Goal: Task Accomplishment & Management: Use online tool/utility

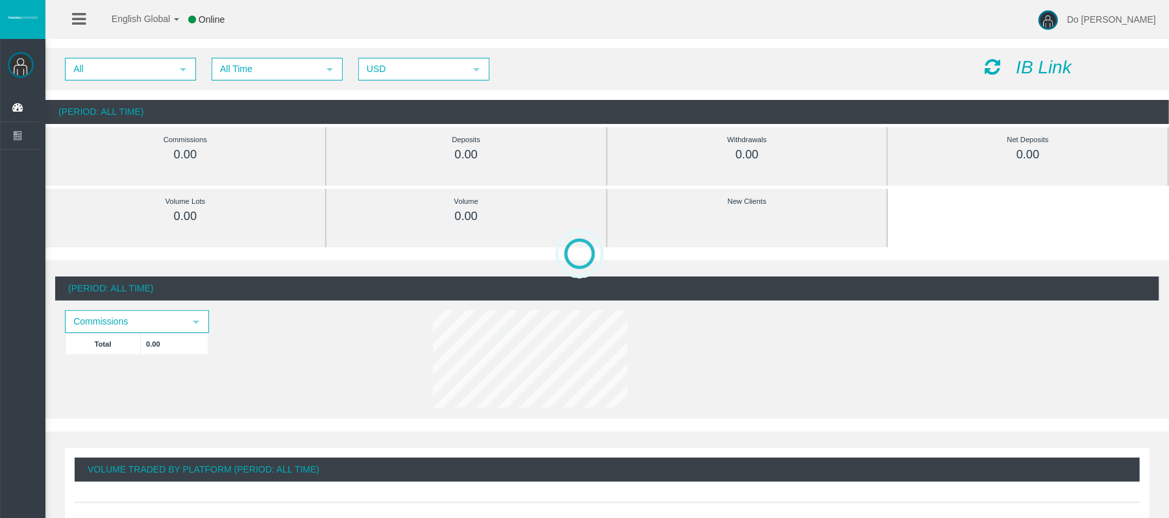
click at [24, 61] on img at bounding box center [21, 65] width 26 height 26
click at [72, 19] on icon at bounding box center [79, 19] width 14 height 16
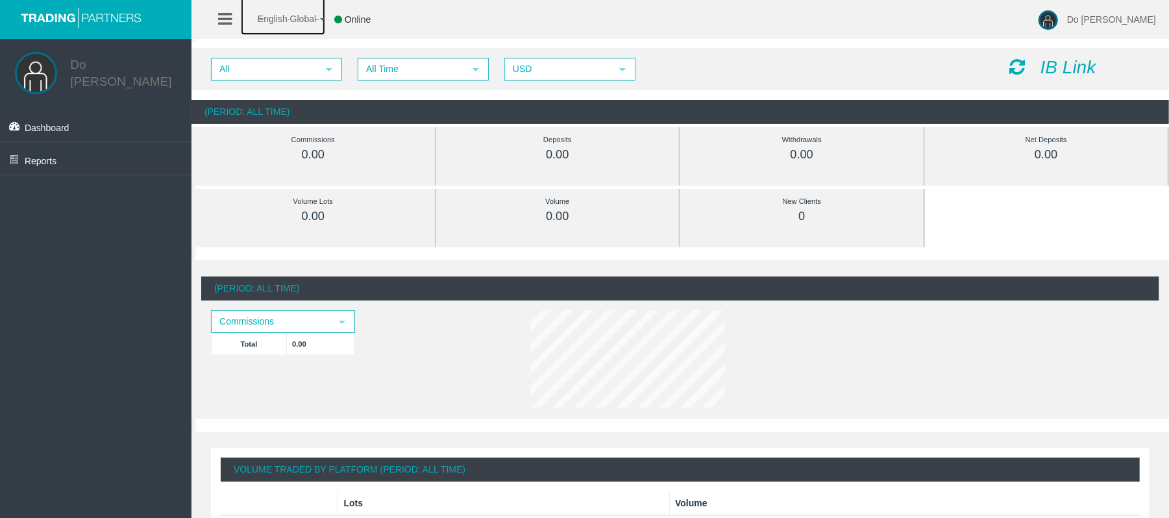
click at [286, 16] on span "English Global" at bounding box center [278, 19] width 75 height 10
click at [1043, 55] on div "All select All Time select 5 USD select USD IB Link" at bounding box center [680, 69] width 978 height 42
click at [1052, 65] on icon "IB Link" at bounding box center [1069, 67] width 56 height 20
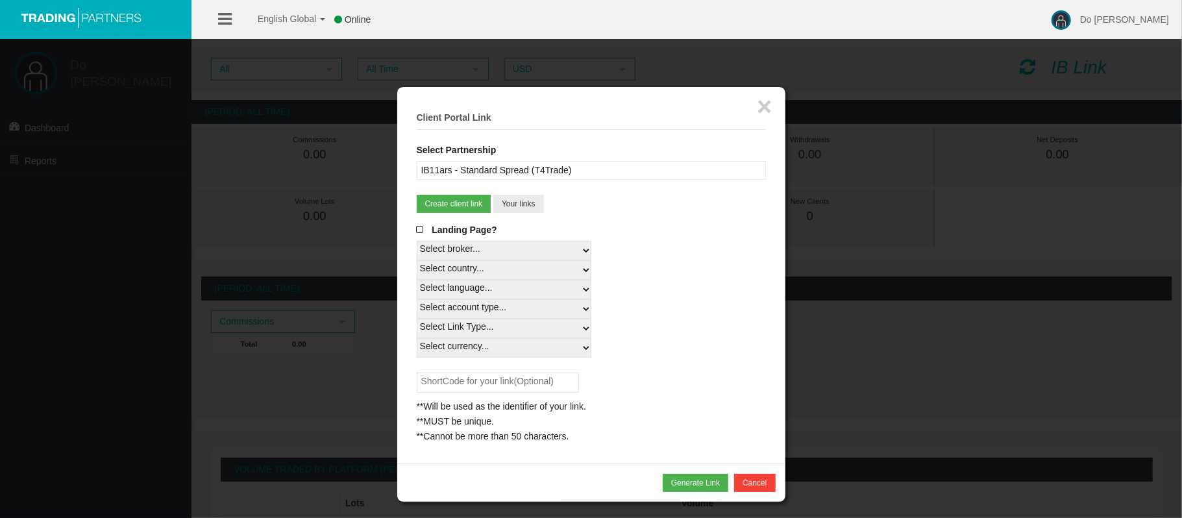
click at [523, 195] on fieldset "× Client Portal Link Select Partnership IB11ars - Standard Spread (T4Trade) IBw…" at bounding box center [591, 275] width 349 height 338
click at [523, 205] on button "Your links" at bounding box center [518, 204] width 51 height 18
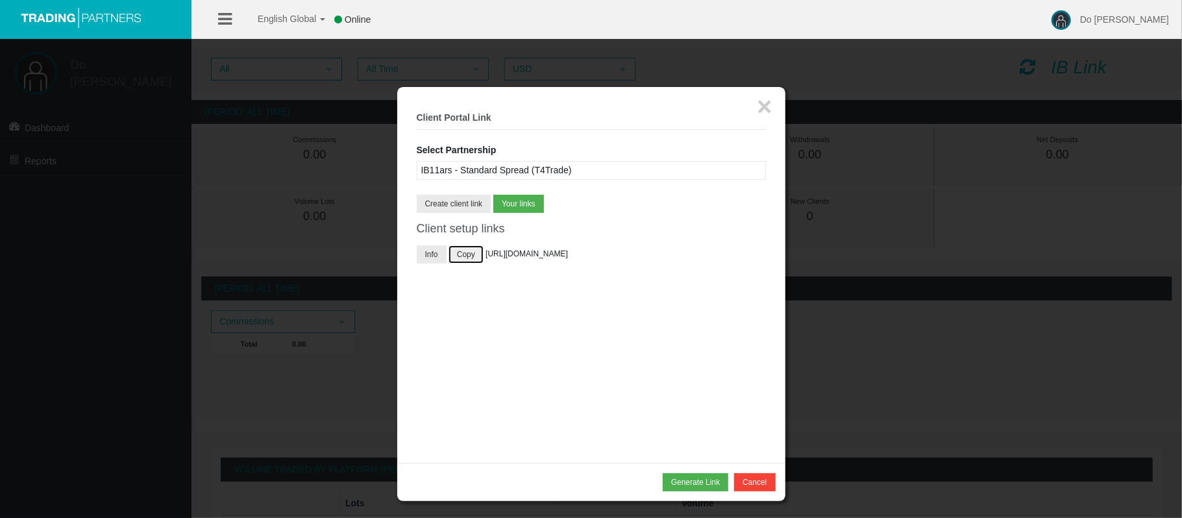
click at [483, 253] on button "Copy" at bounding box center [466, 254] width 35 height 18
click at [758, 114] on button "×" at bounding box center [764, 106] width 15 height 26
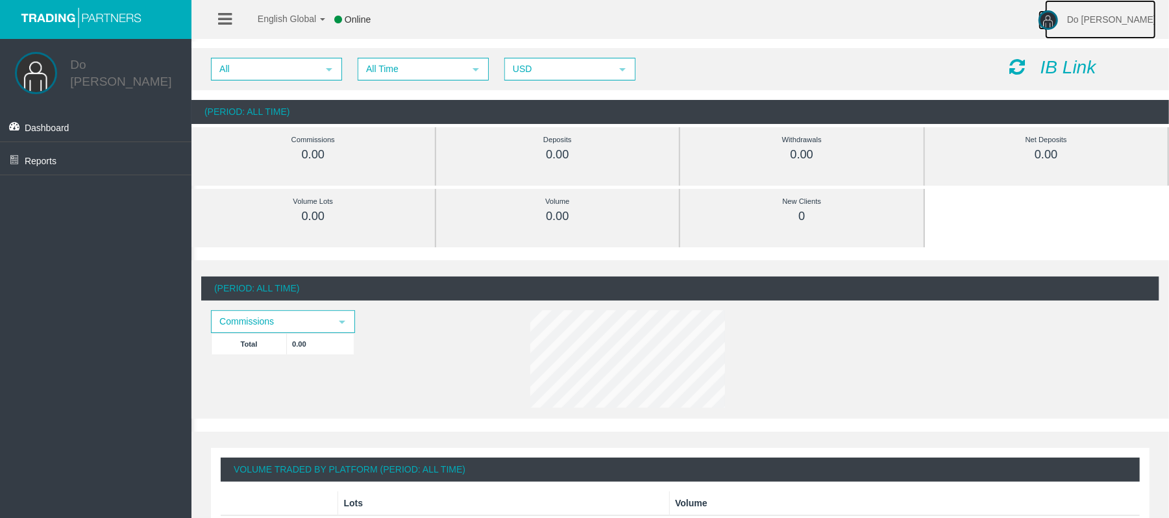
click at [1119, 21] on link "Do [PERSON_NAME]" at bounding box center [1100, 19] width 111 height 39
click at [73, 120] on link "Dashboard" at bounding box center [95, 125] width 191 height 32
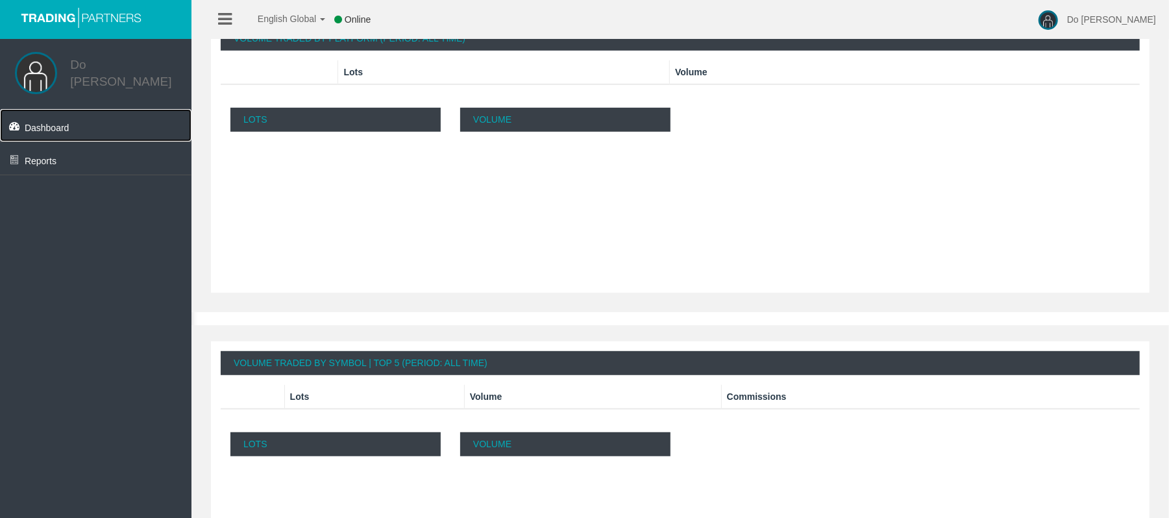
scroll to position [432, 0]
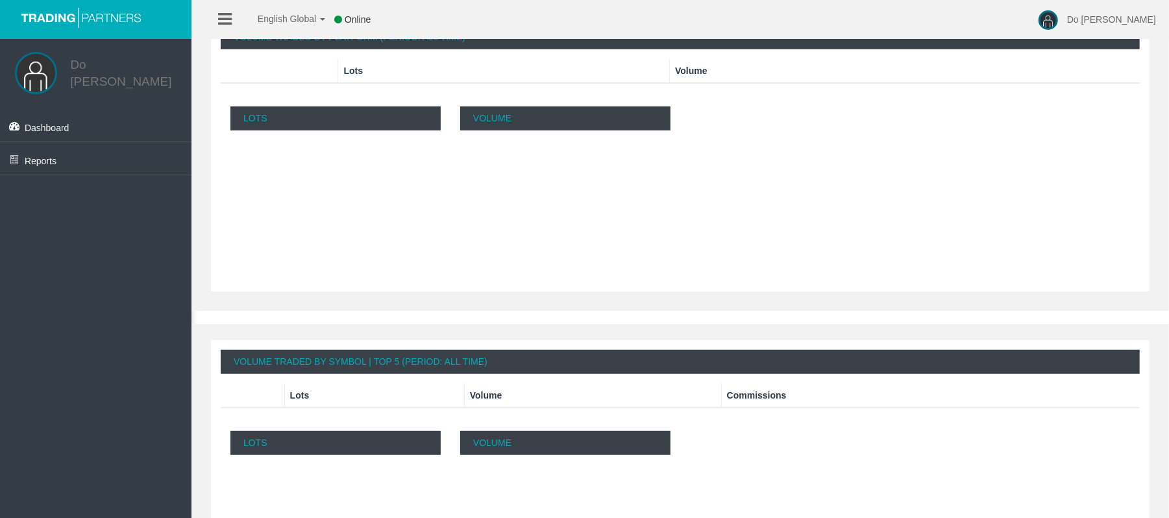
click at [314, 118] on p "Lots" at bounding box center [335, 118] width 210 height 24
click at [495, 126] on p "Volume" at bounding box center [565, 118] width 210 height 24
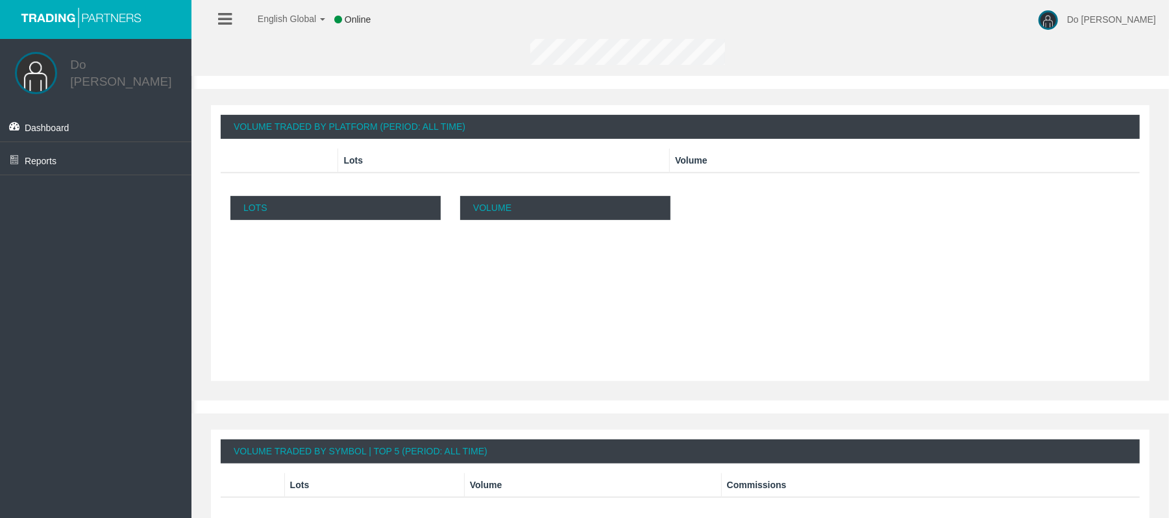
scroll to position [203, 0]
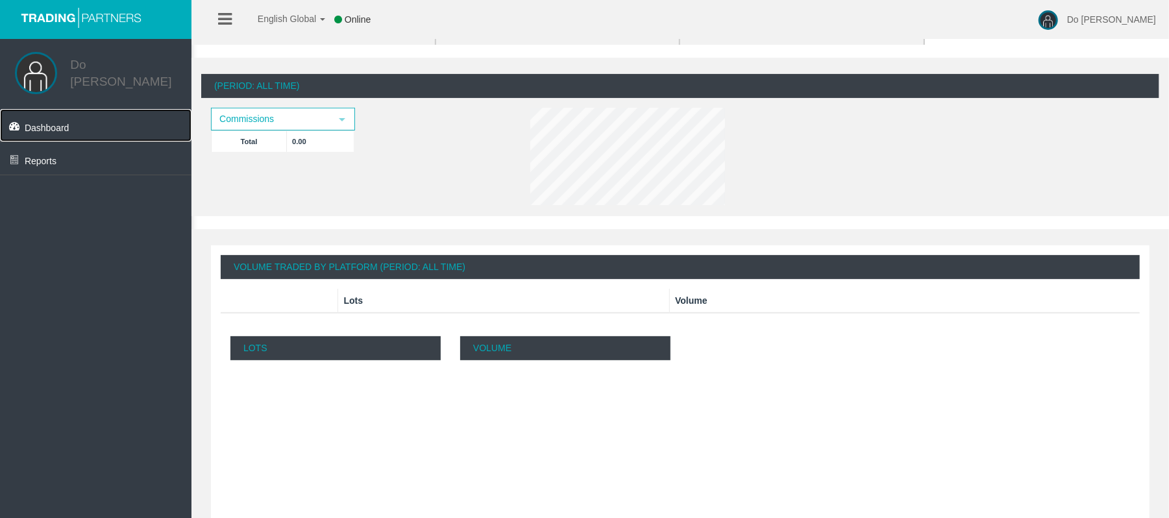
click at [71, 130] on link "Dashboard" at bounding box center [95, 125] width 191 height 32
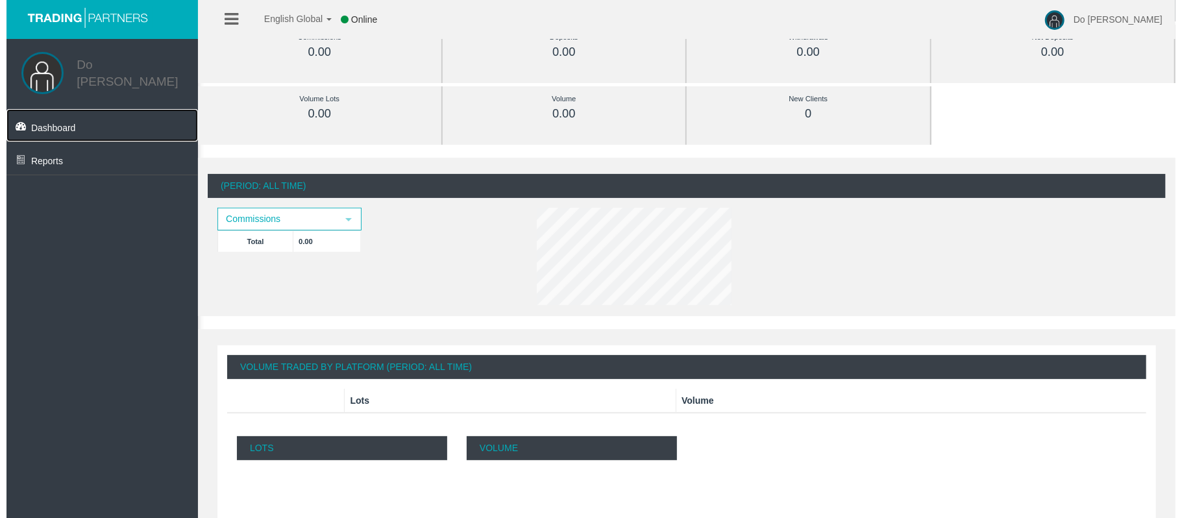
scroll to position [0, 0]
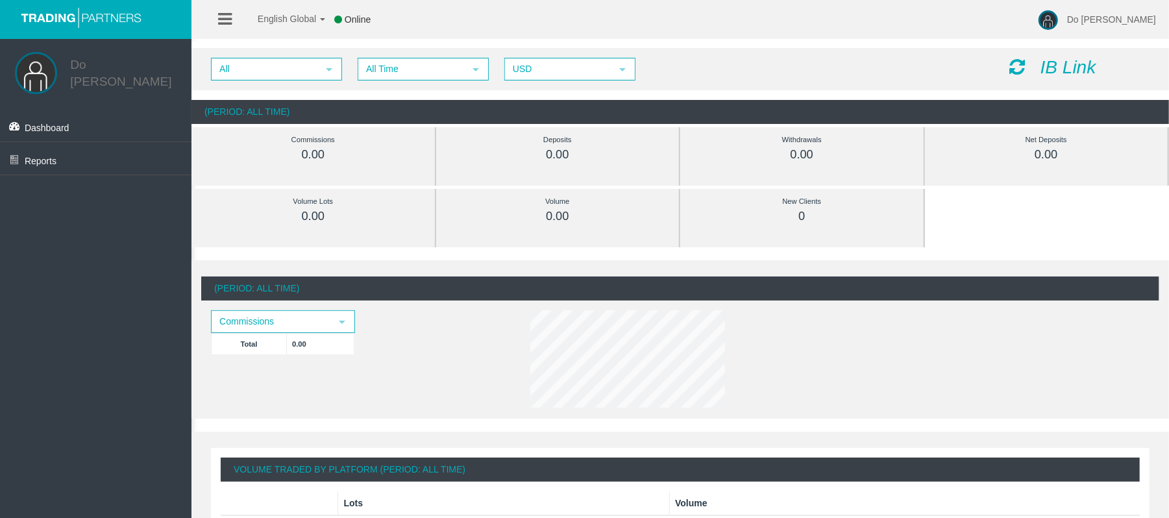
click at [1050, 66] on icon "IB Link" at bounding box center [1069, 67] width 56 height 20
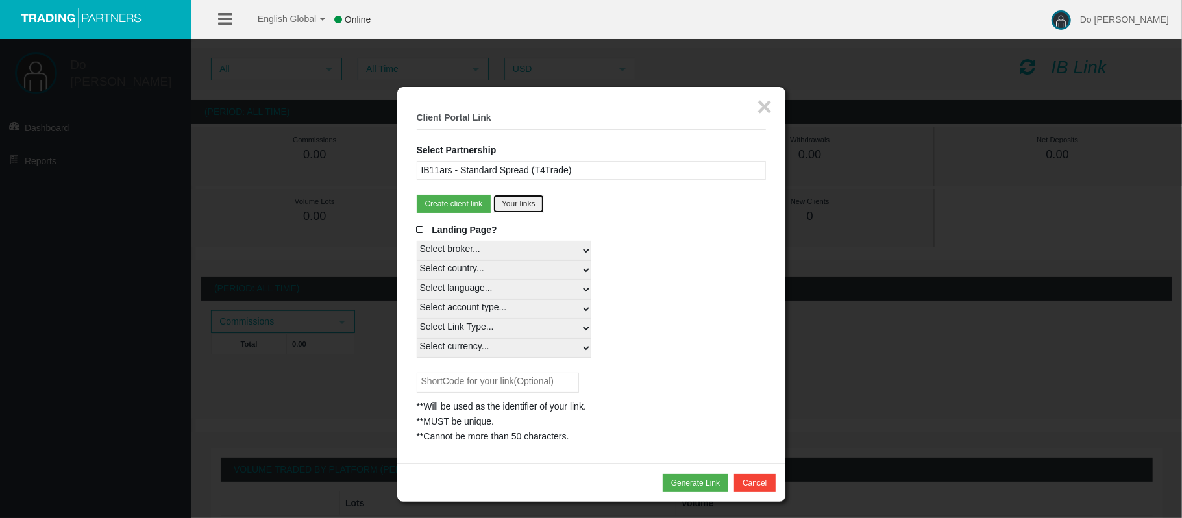
click at [530, 199] on button "Your links" at bounding box center [518, 204] width 51 height 18
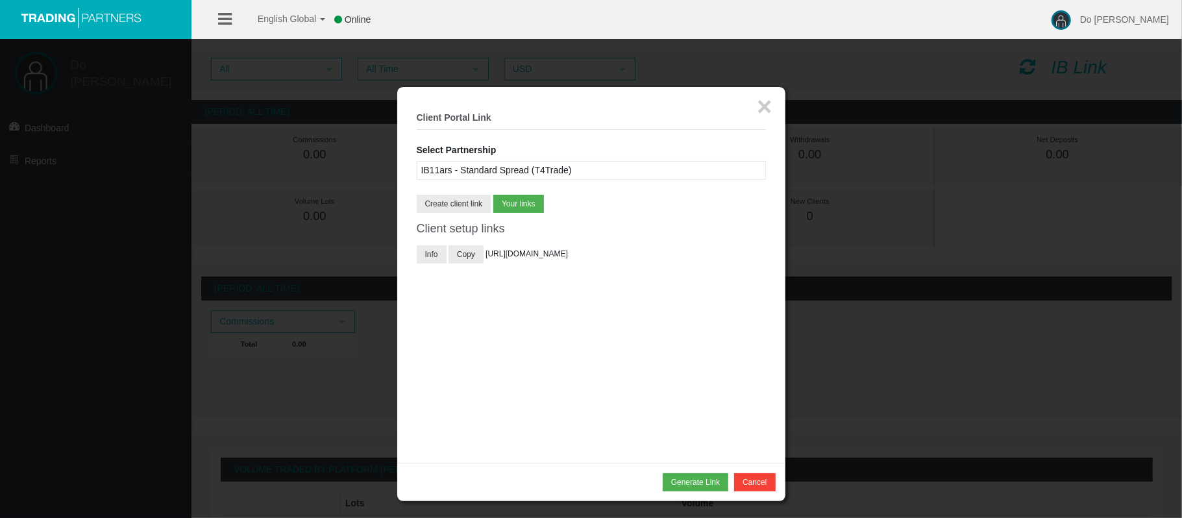
drag, startPoint x: 445, startPoint y: 273, endPoint x: 694, endPoint y: 190, distance: 261.9
click at [486, 258] on span "[URL][DOMAIN_NAME]" at bounding box center [527, 253] width 82 height 9
